Goal: Information Seeking & Learning: Learn about a topic

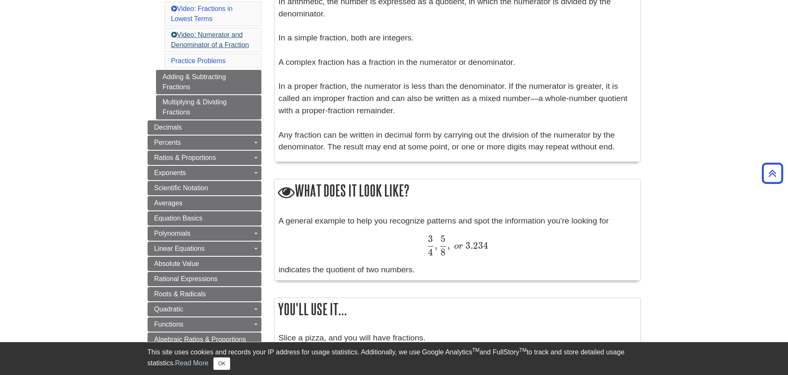
scroll to position [337, 0]
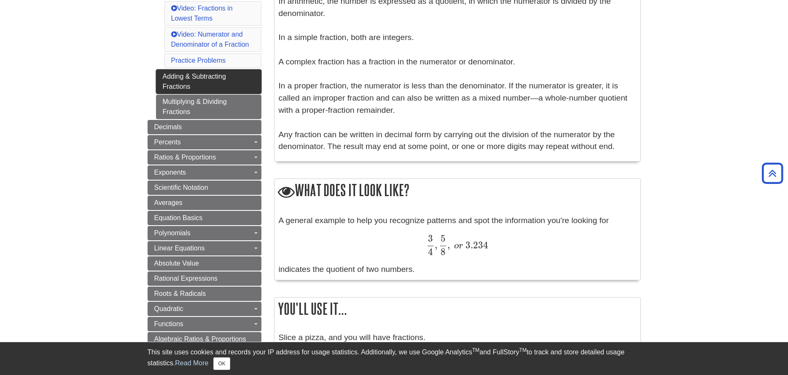
click at [230, 88] on link "Adding & Subtracting Fractions" at bounding box center [208, 82] width 105 height 24
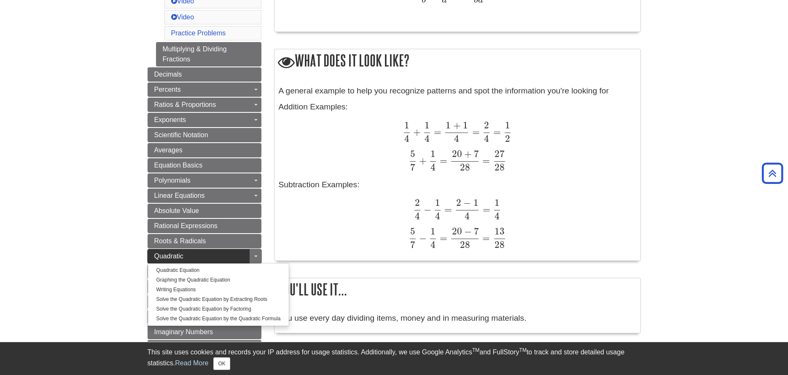
scroll to position [337, 0]
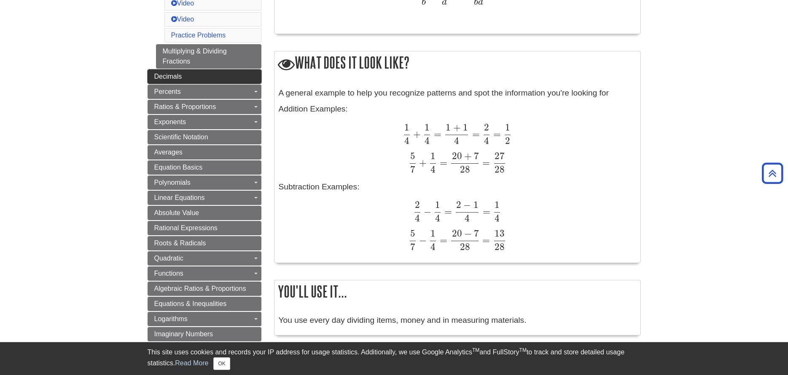
click at [203, 78] on link "Decimals" at bounding box center [205, 77] width 114 height 14
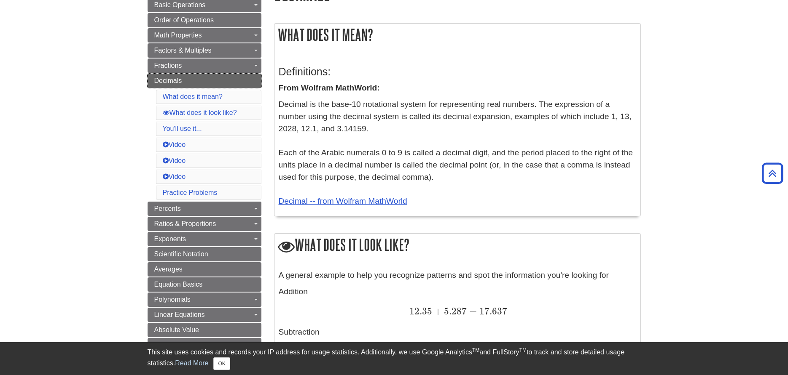
scroll to position [42, 0]
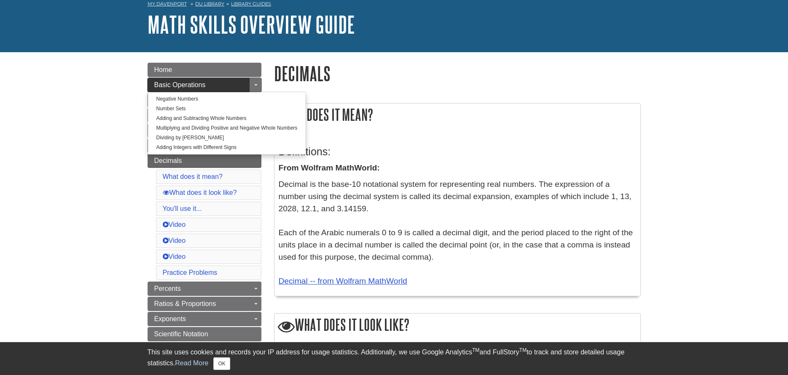
click at [218, 86] on link "Basic Operations" at bounding box center [205, 85] width 114 height 14
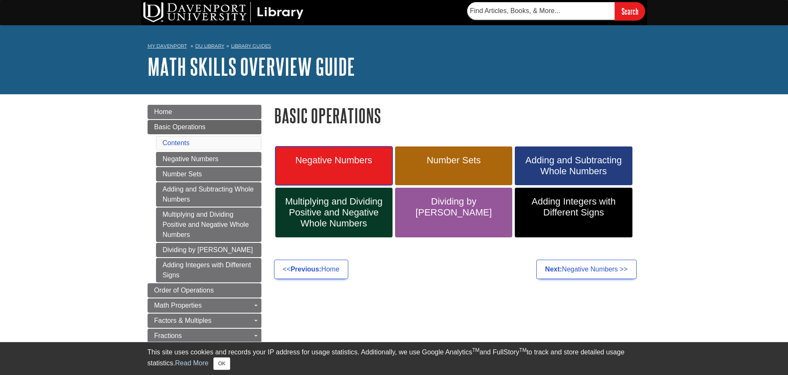
click at [297, 178] on link "Negative Numbers" at bounding box center [333, 166] width 117 height 39
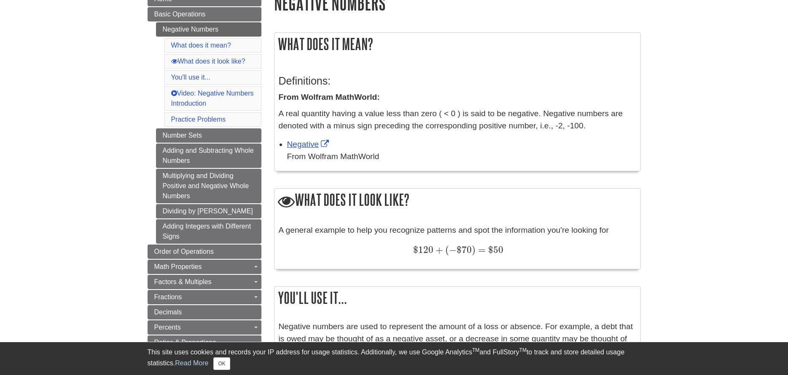
scroll to position [126, 0]
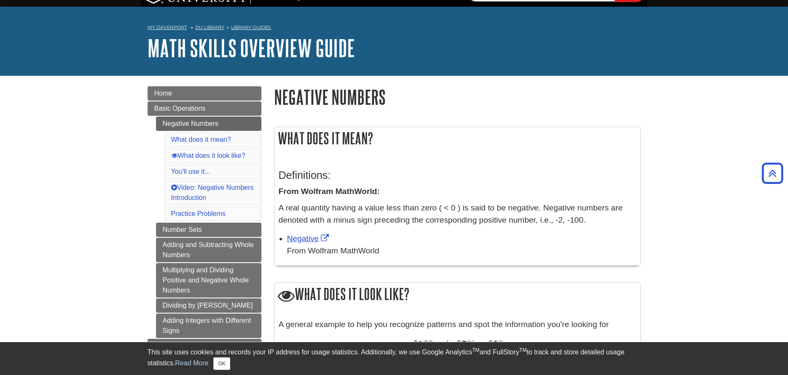
scroll to position [0, 0]
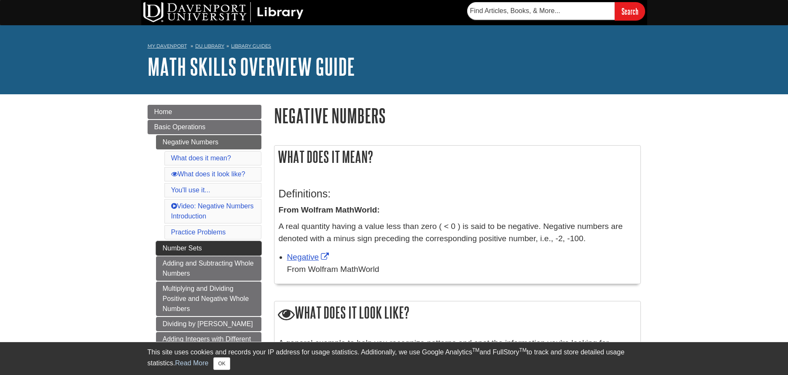
click at [200, 248] on link "Number Sets" at bounding box center [208, 248] width 105 height 14
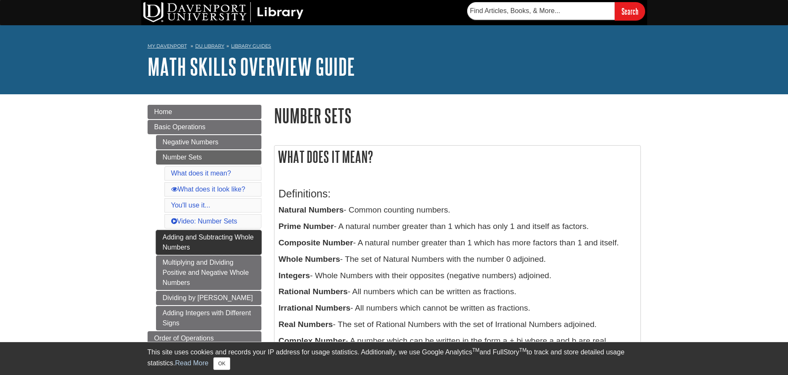
click at [192, 252] on link "Adding and Subtracting Whole Numbers" at bounding box center [208, 243] width 105 height 24
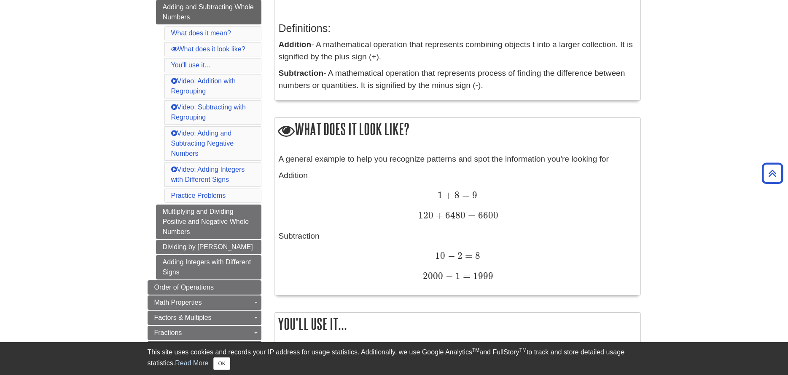
scroll to position [211, 0]
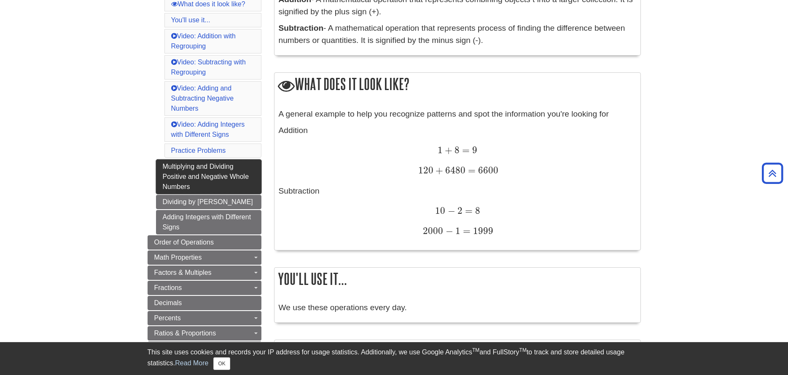
click at [191, 168] on link "Multiplying and Dividing Positive and Negative Whole Numbers" at bounding box center [208, 177] width 105 height 35
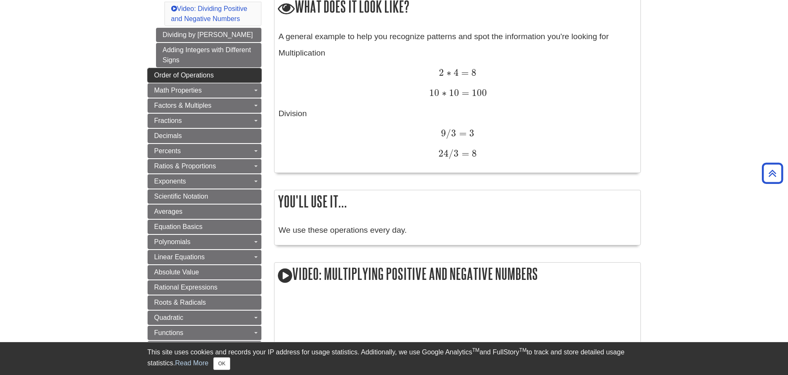
scroll to position [295, 0]
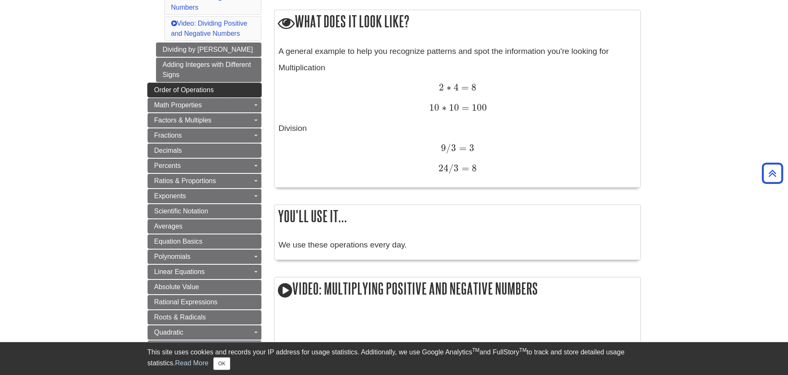
click at [190, 91] on span "Order of Operations" at bounding box center [183, 89] width 59 height 7
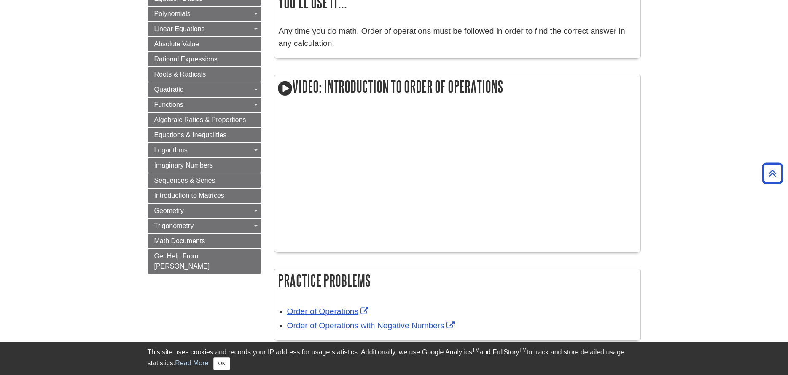
scroll to position [379, 0]
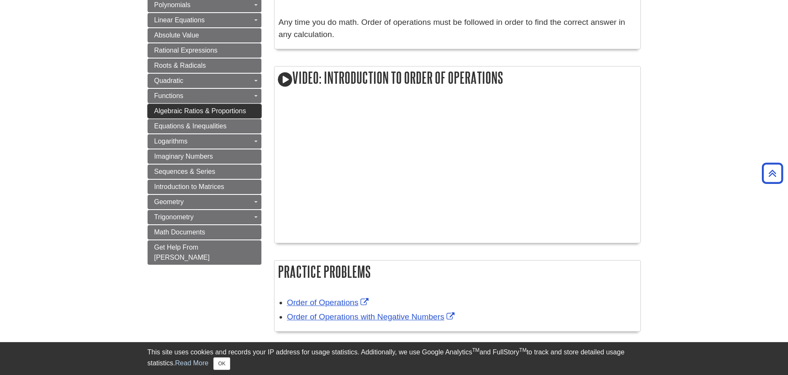
click at [166, 114] on span "Algebraic Ratios & Proportions" at bounding box center [200, 110] width 92 height 7
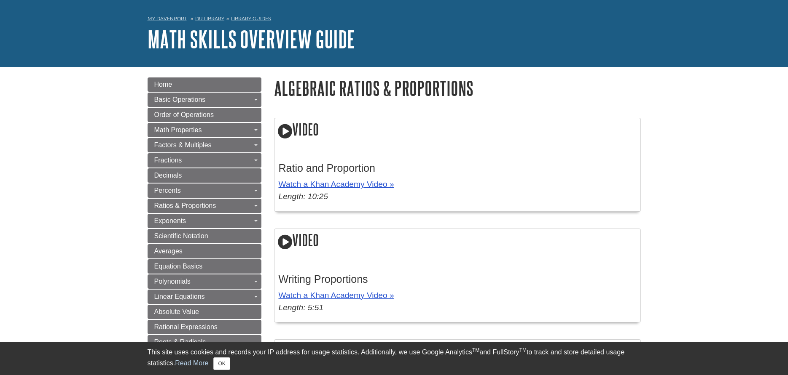
scroll to position [42, 0]
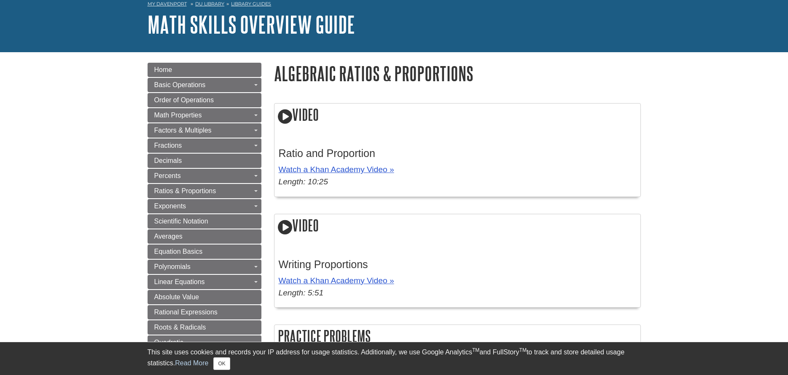
click at [310, 114] on h2 "Video" at bounding box center [457, 116] width 366 height 24
click at [283, 119] on icon at bounding box center [285, 116] width 14 height 17
click at [316, 168] on link "Watch a Khan Academy Video »" at bounding box center [336, 169] width 115 height 9
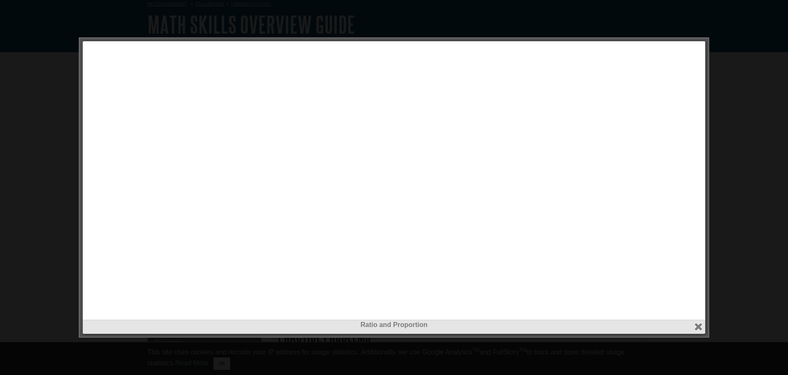
scroll to position [0, 0]
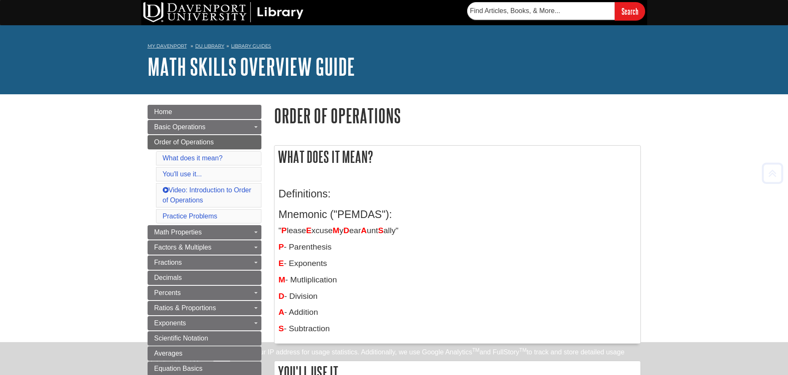
scroll to position [379, 0]
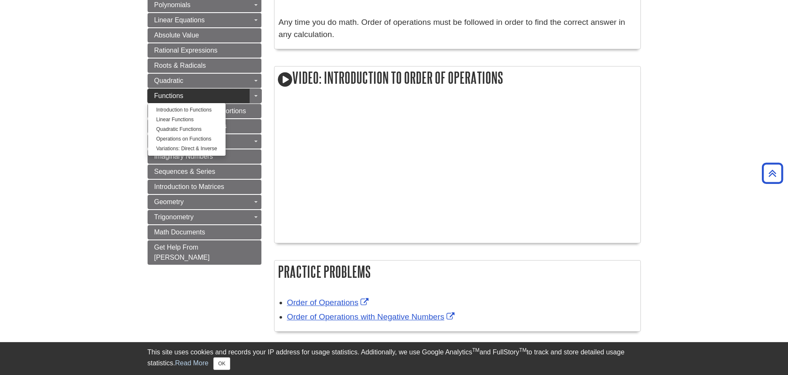
click at [234, 92] on link "Functions" at bounding box center [205, 96] width 114 height 14
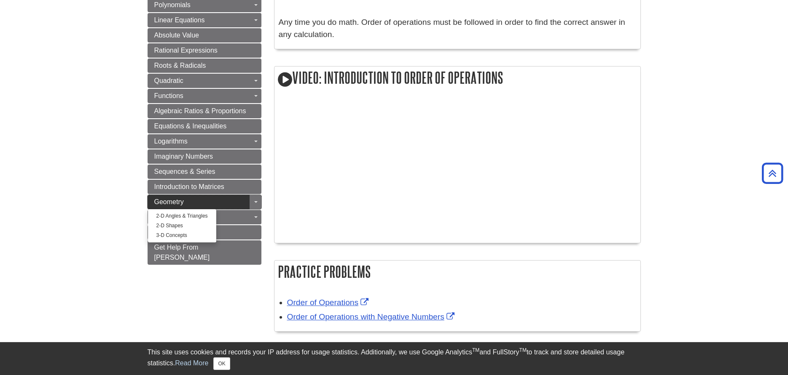
click at [216, 200] on link "Geometry" at bounding box center [205, 202] width 114 height 14
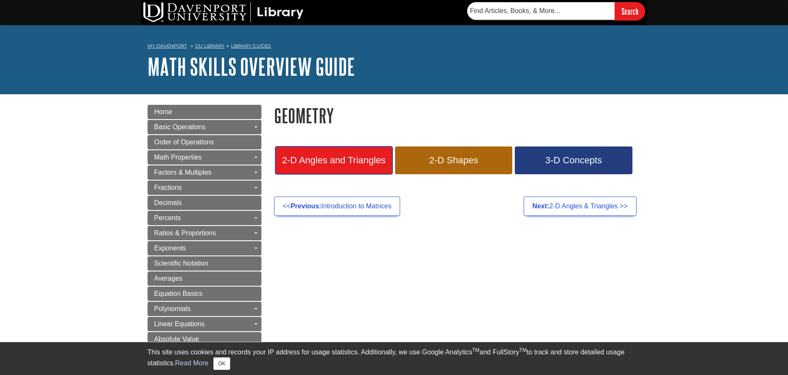
click at [346, 164] on span "2-D Angles and Triangles" at bounding box center [334, 160] width 105 height 11
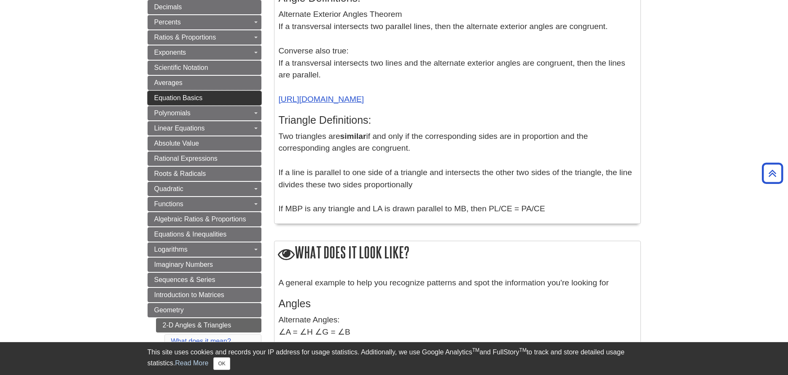
scroll to position [211, 0]
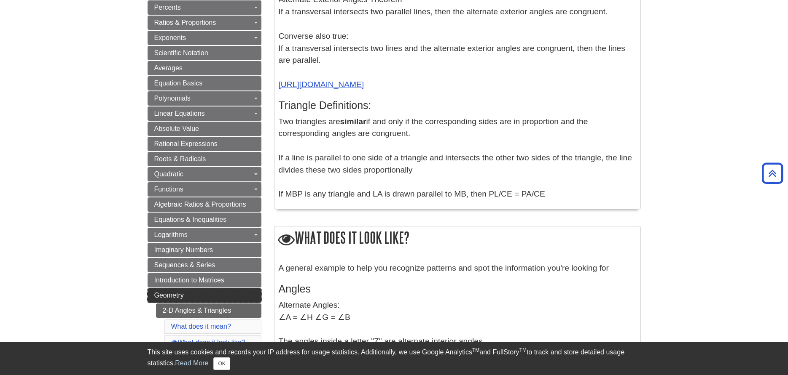
click at [231, 292] on link "Geometry" at bounding box center [205, 296] width 114 height 14
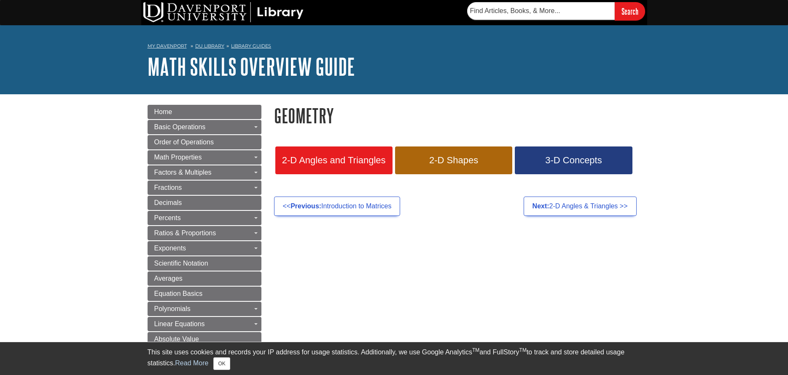
click at [303, 121] on h1 "Geometry" at bounding box center [457, 115] width 367 height 21
click at [304, 121] on h1 "Geometry" at bounding box center [457, 115] width 367 height 21
click at [370, 169] on link "2-D Angles and Triangles" at bounding box center [333, 161] width 117 height 28
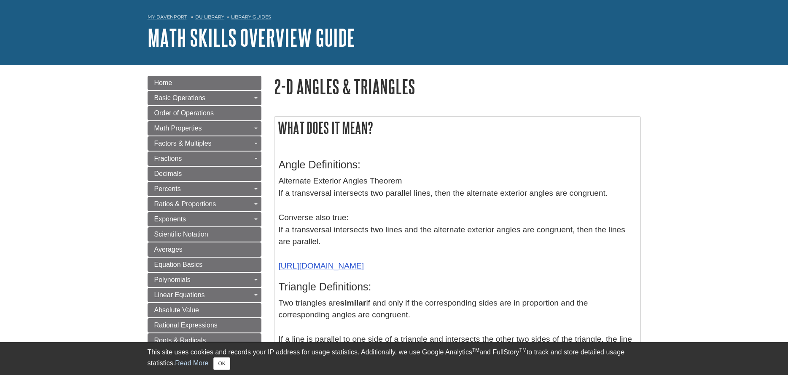
scroll to position [42, 0]
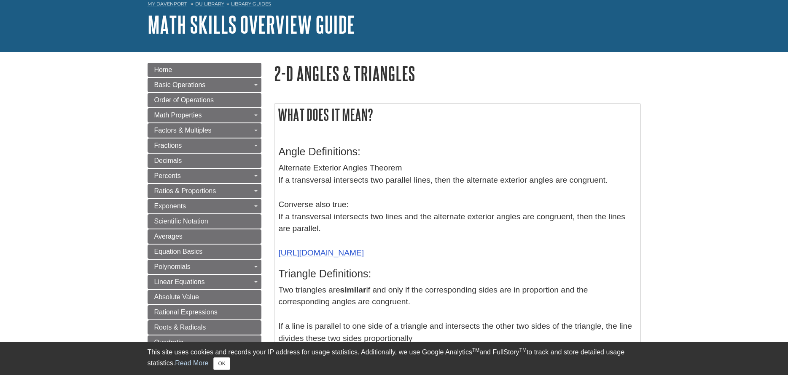
click at [335, 160] on div "Angle Definitions: Alternate Exterior Angles Theorem If a transversal intersect…" at bounding box center [457, 255] width 357 height 236
click at [334, 158] on h3 "Angle Definitions:" at bounding box center [457, 152] width 357 height 12
click at [333, 157] on h3 "Angle Definitions:" at bounding box center [457, 152] width 357 height 12
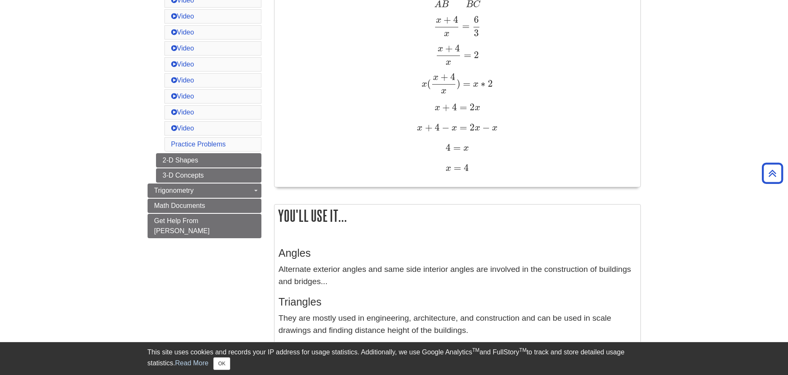
scroll to position [632, 0]
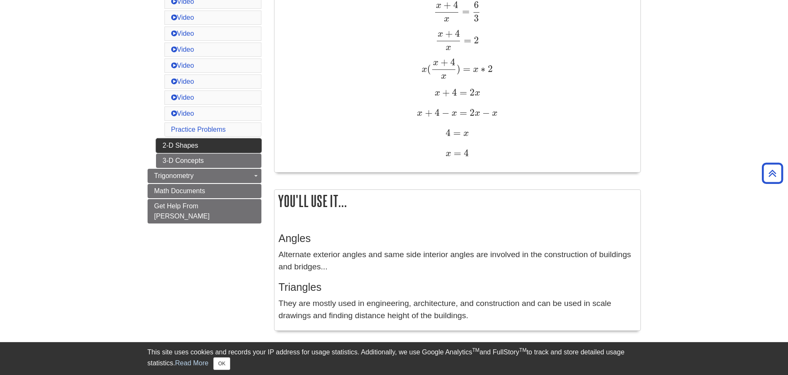
click at [219, 153] on link "2-D Shapes" at bounding box center [208, 146] width 105 height 14
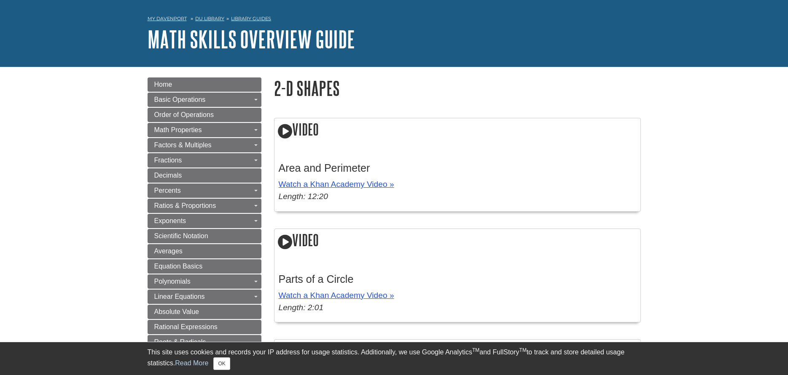
scroll to position [42, 0]
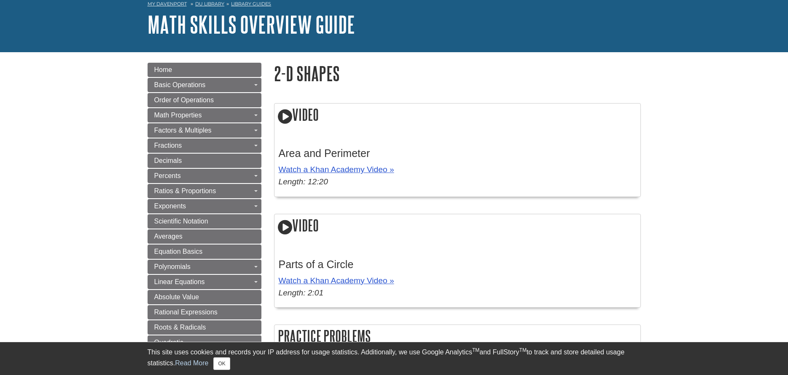
click at [312, 78] on h1 "2-D Shapes" at bounding box center [457, 73] width 367 height 21
click at [318, 118] on h2 "Video" at bounding box center [457, 116] width 366 height 24
click at [282, 114] on icon at bounding box center [285, 116] width 14 height 17
drag, startPoint x: 284, startPoint y: 115, endPoint x: 285, endPoint y: 128, distance: 12.7
click at [285, 129] on div "Video Area and Perimeter Watch a Khan Academy Video » Length: 12:20" at bounding box center [457, 150] width 367 height 94
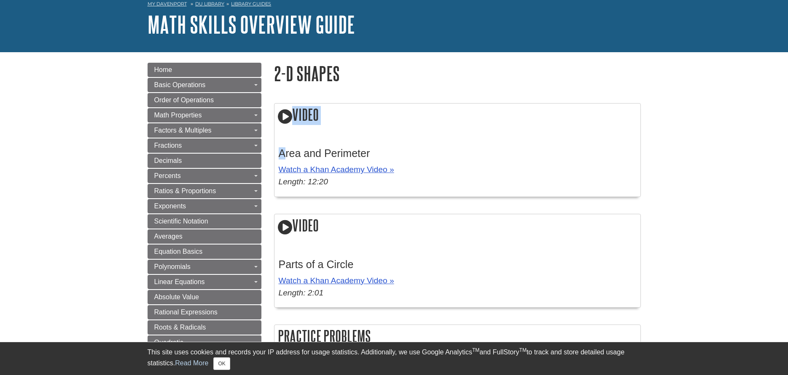
click at [283, 118] on icon at bounding box center [285, 116] width 14 height 17
click at [284, 118] on icon at bounding box center [285, 116] width 14 height 17
click at [286, 225] on icon at bounding box center [285, 227] width 14 height 17
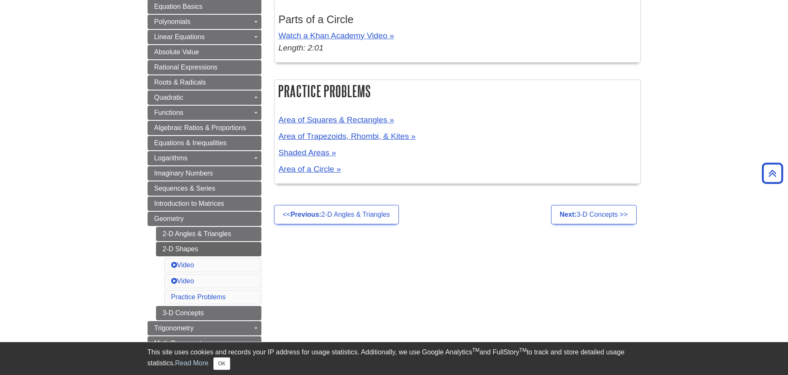
scroll to position [295, 0]
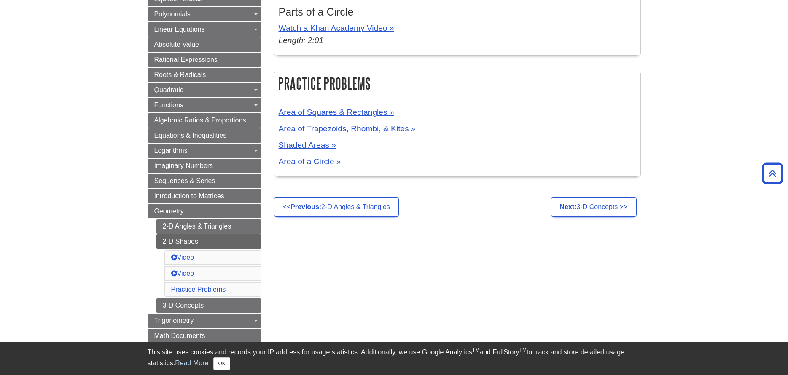
click at [341, 85] on h2 "Practice Problems" at bounding box center [457, 83] width 366 height 22
click at [339, 85] on h2 "Practice Problems" at bounding box center [457, 83] width 366 height 22
drag, startPoint x: 292, startPoint y: 86, endPoint x: 295, endPoint y: 89, distance: 4.6
click at [295, 89] on h2 "Practice Problems" at bounding box center [457, 83] width 366 height 22
click at [302, 165] on link "Area of a Circle »" at bounding box center [310, 161] width 62 height 9
